Goal: Information Seeking & Learning: Learn about a topic

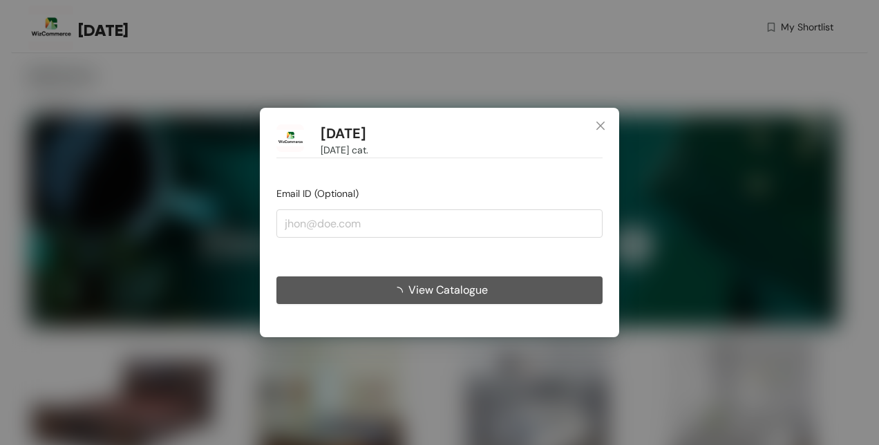
click at [512, 278] on button "View Catalogue" at bounding box center [439, 290] width 326 height 28
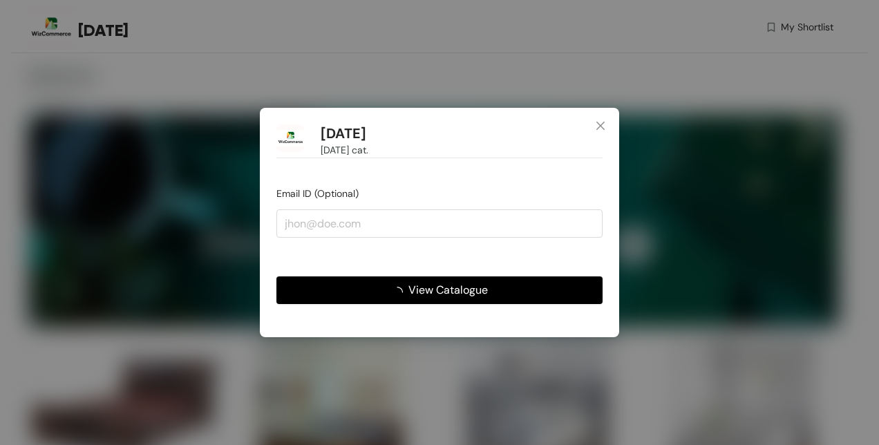
click at [497, 294] on button "View Catalogue" at bounding box center [439, 290] width 326 height 28
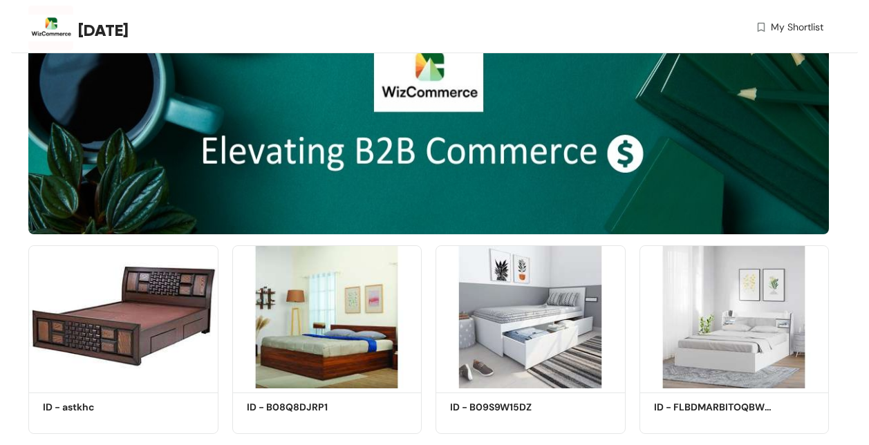
scroll to position [124, 0]
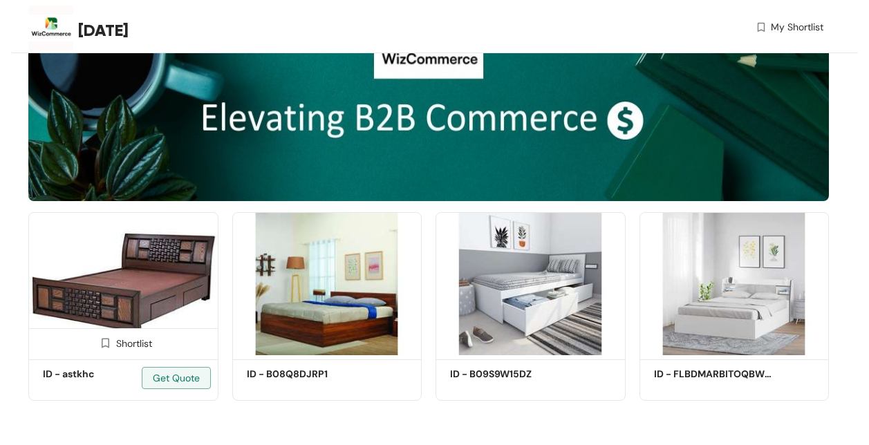
click at [159, 292] on img at bounding box center [123, 283] width 190 height 143
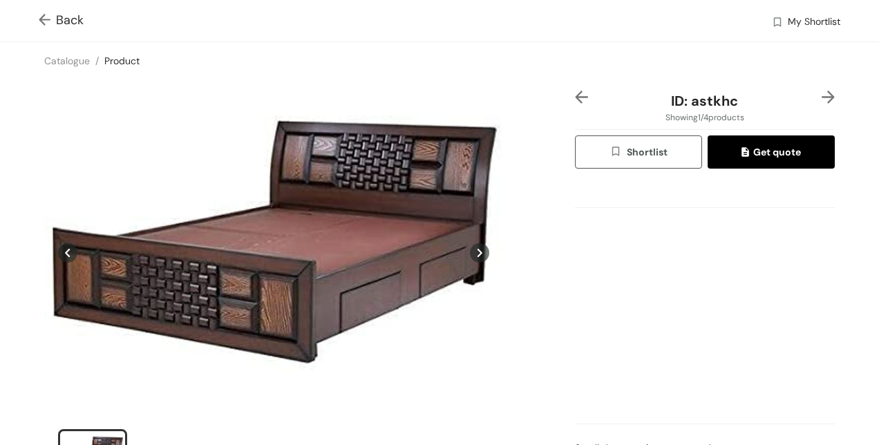
click at [822, 97] on img at bounding box center [828, 97] width 13 height 13
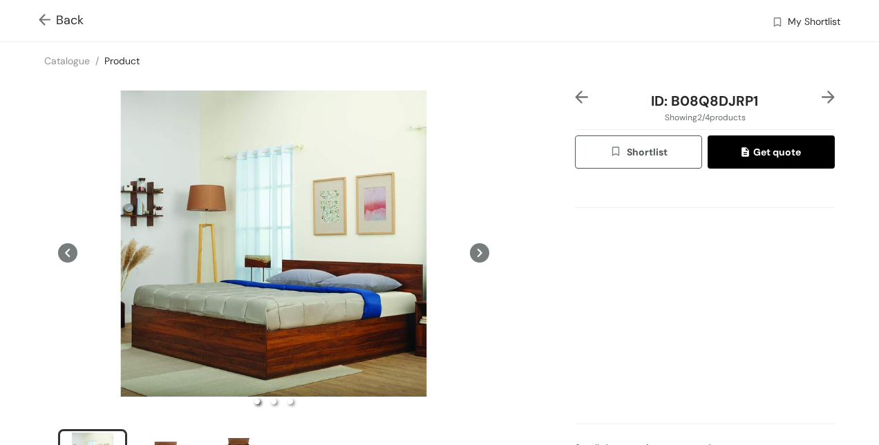
click at [822, 97] on img at bounding box center [828, 97] width 13 height 13
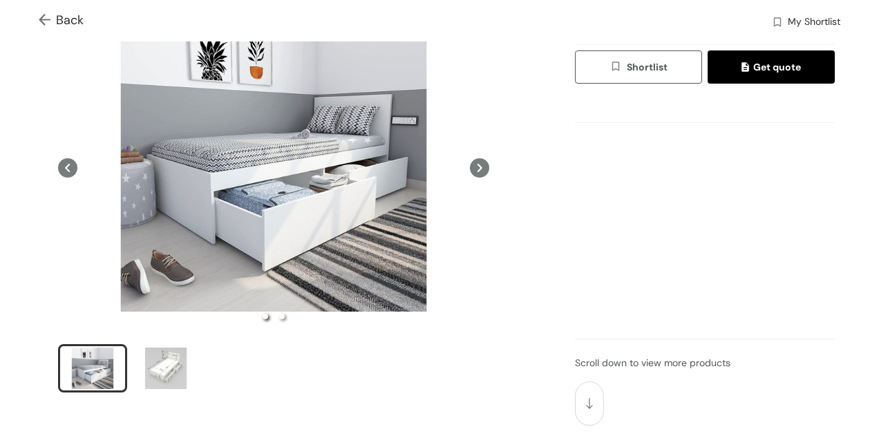
scroll to position [84, 0]
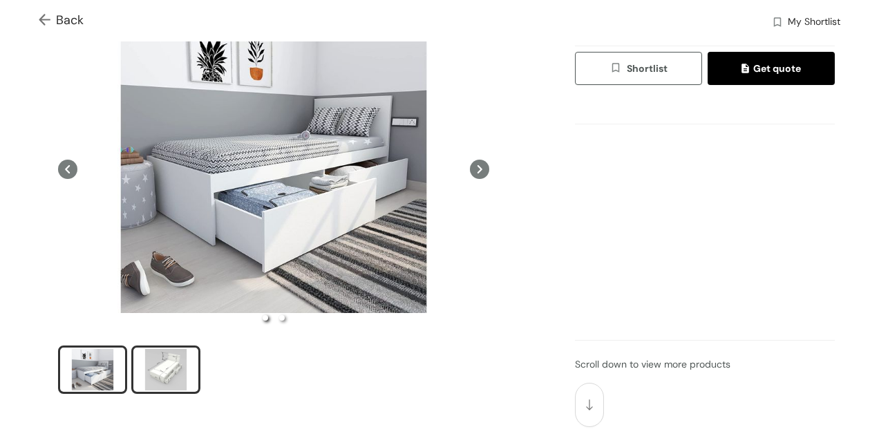
click at [173, 352] on div "slide item 2" at bounding box center [166, 369] width 62 height 41
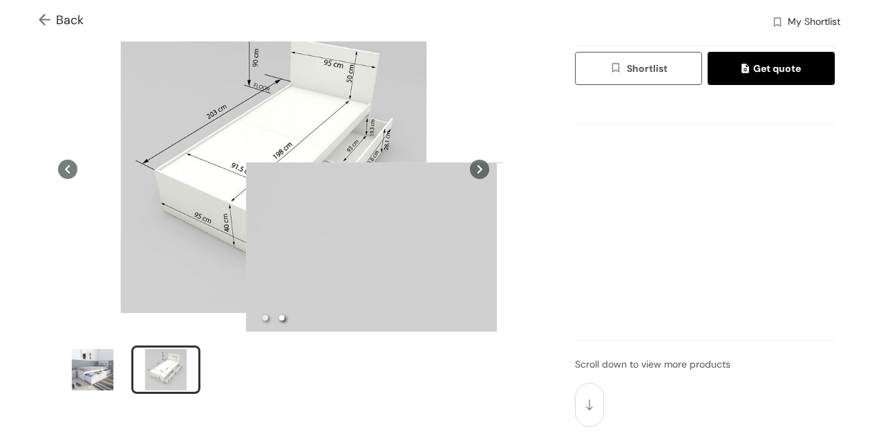
scroll to position [0, 0]
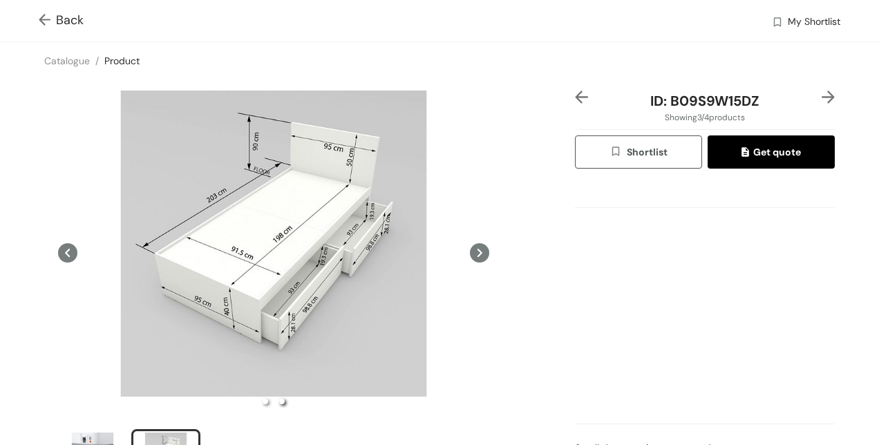
click at [822, 94] on img at bounding box center [828, 97] width 13 height 13
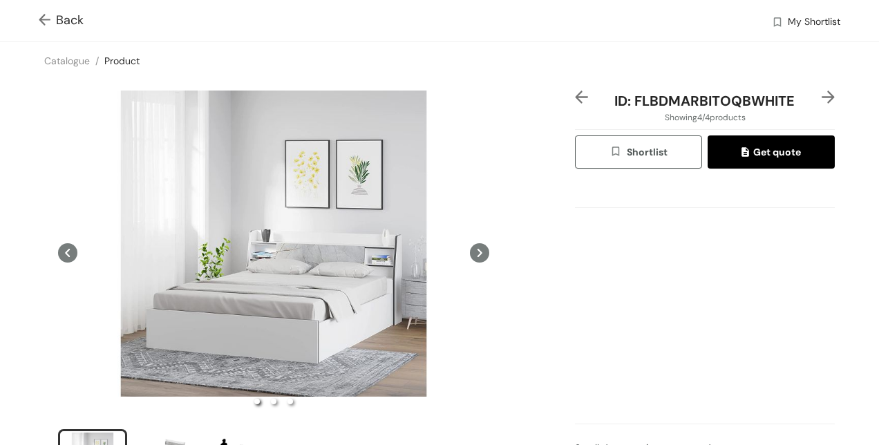
click at [59, 28] on span "Back" at bounding box center [61, 20] width 45 height 19
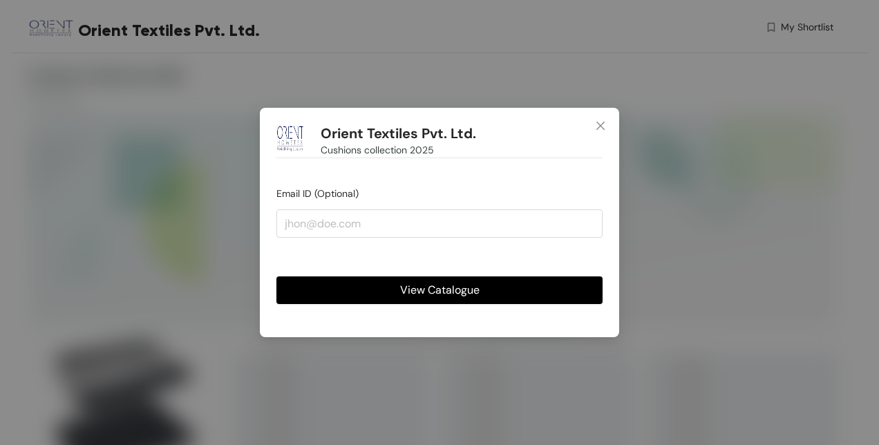
click at [422, 285] on span "View Catalogue" at bounding box center [439, 289] width 79 height 17
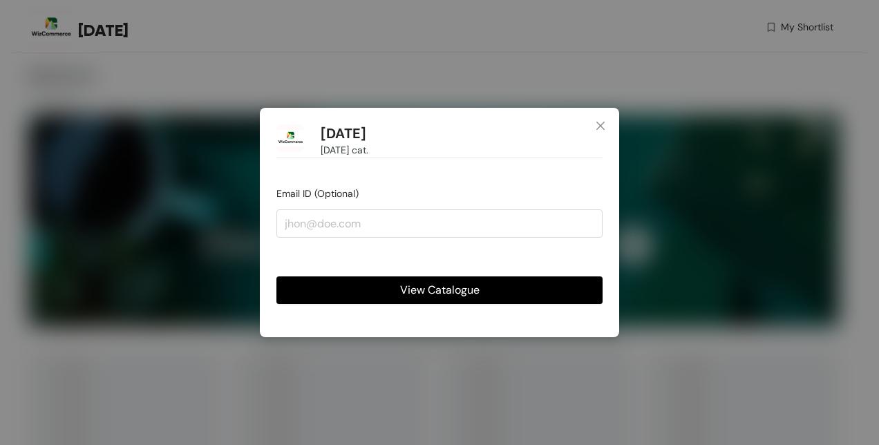
click at [439, 293] on span "View Catalogue" at bounding box center [439, 289] width 79 height 17
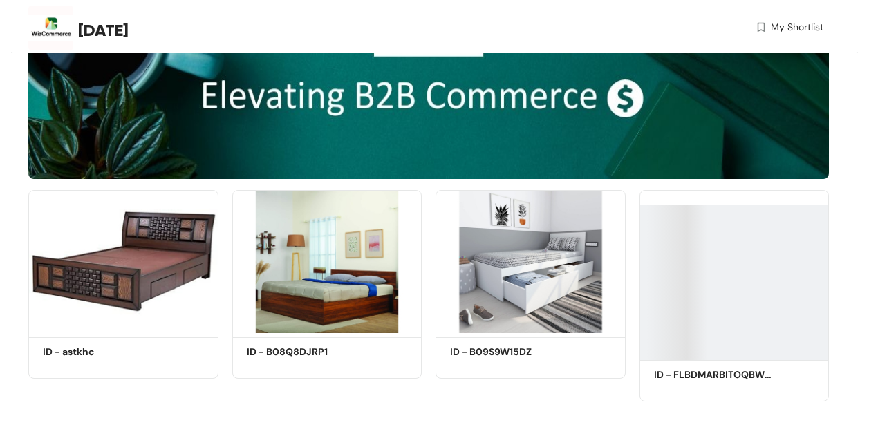
scroll to position [124, 0]
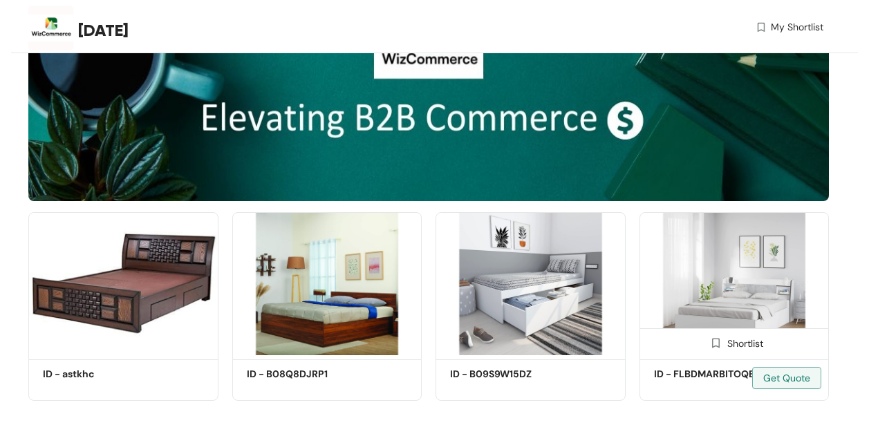
click at [698, 310] on img at bounding box center [734, 283] width 190 height 143
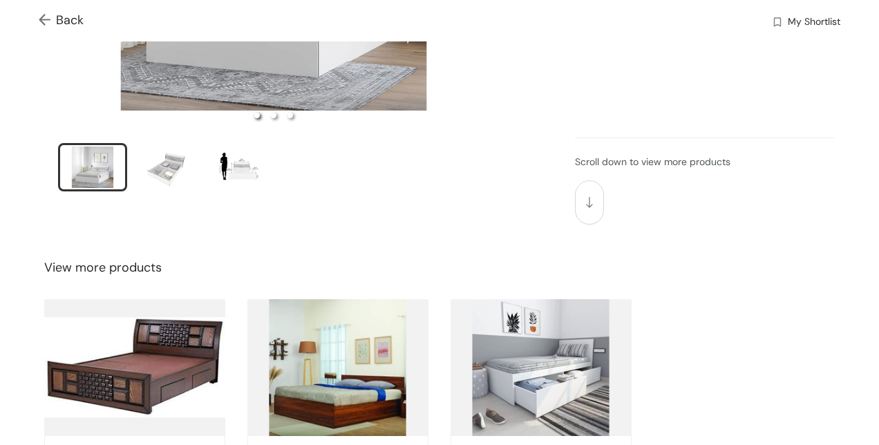
scroll to position [289, 0]
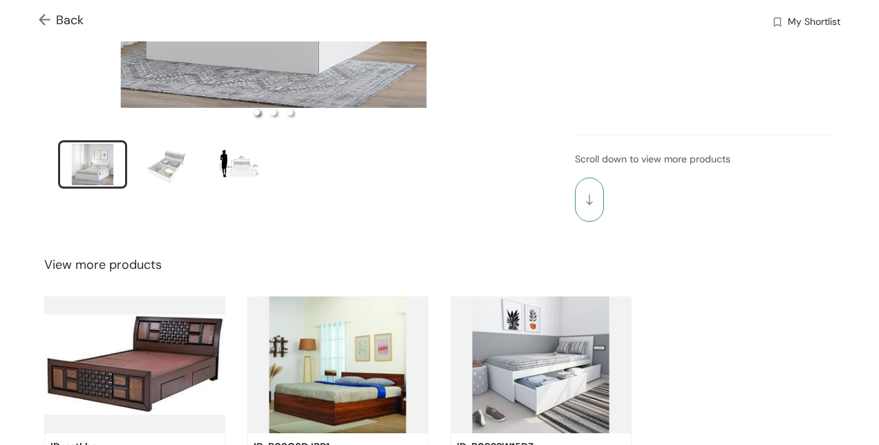
click at [589, 201] on button "button" at bounding box center [589, 200] width 29 height 44
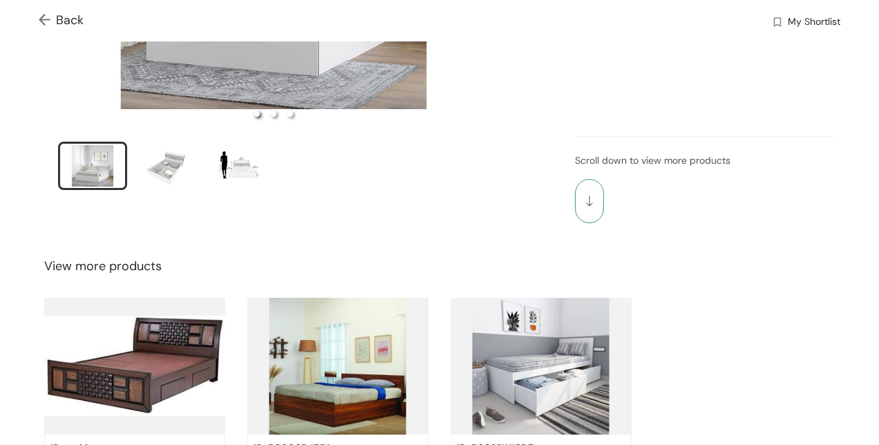
scroll to position [286, 0]
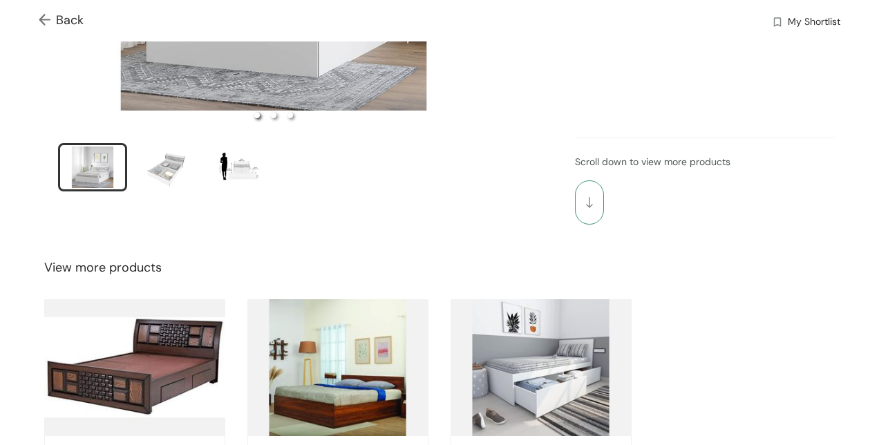
click at [589, 201] on button "button" at bounding box center [589, 202] width 29 height 44
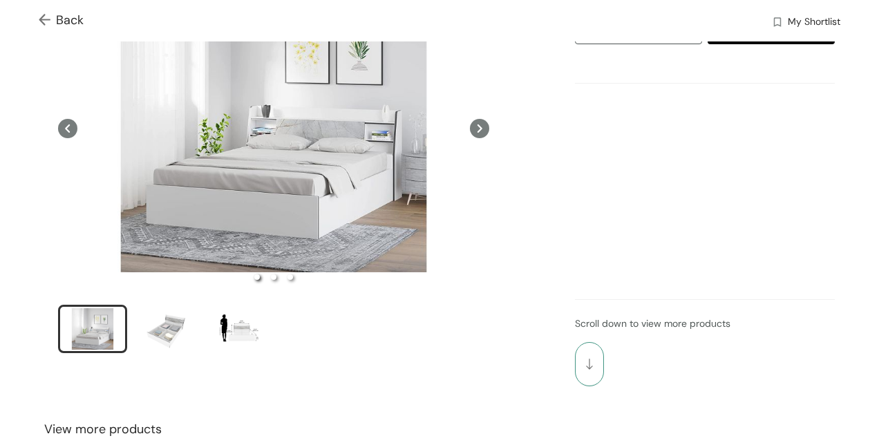
scroll to position [0, 0]
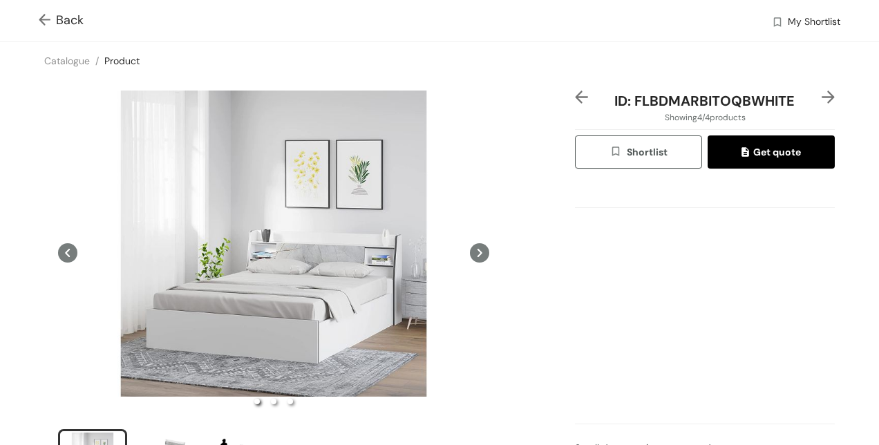
click at [583, 96] on div at bounding box center [585, 101] width 21 height 21
click at [576, 96] on img at bounding box center [581, 97] width 13 height 13
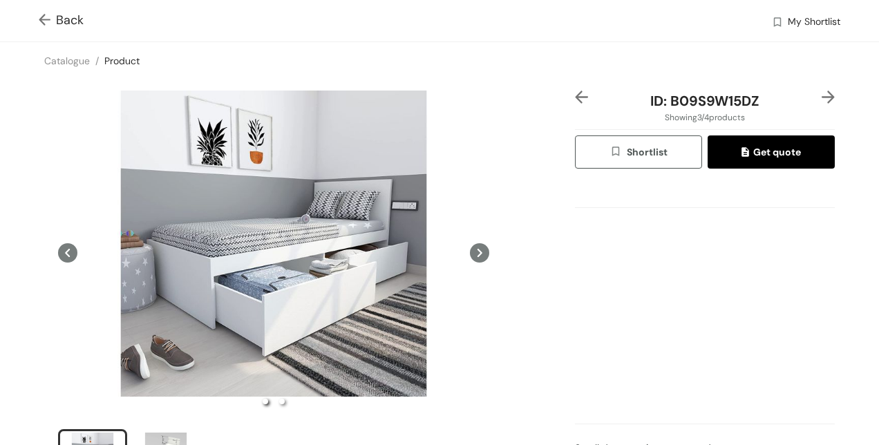
click at [68, 23] on span "Back" at bounding box center [61, 20] width 45 height 19
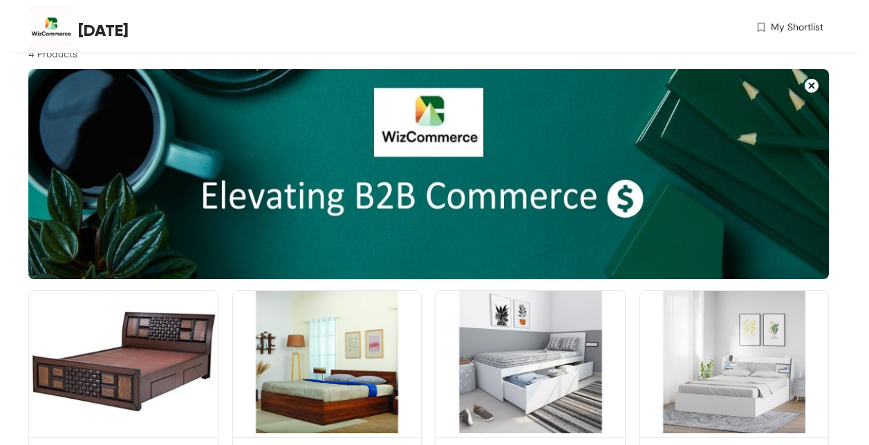
scroll to position [124, 0]
